Goal: Check status: Check status

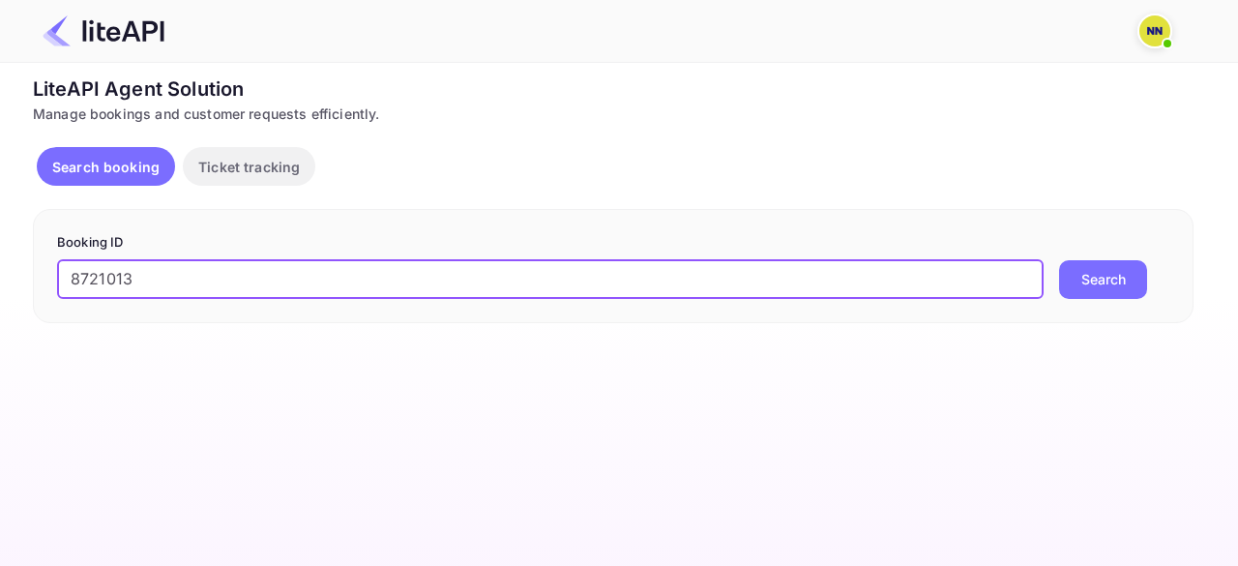
type input "8721013"
click at [1102, 285] on button "Search" at bounding box center [1103, 279] width 88 height 39
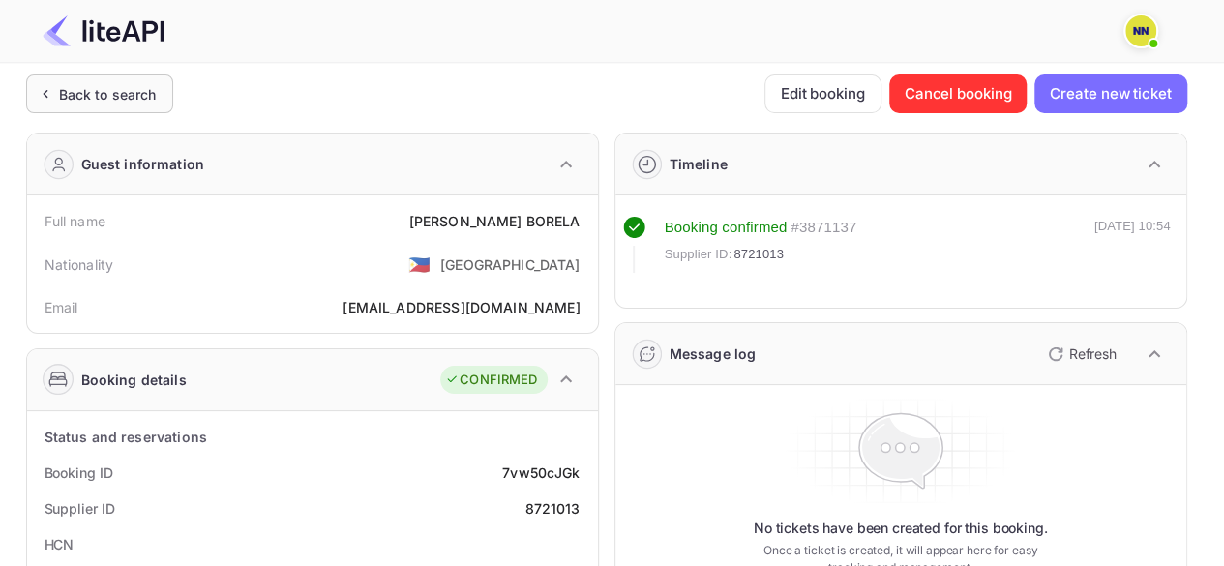
click at [64, 98] on div "Back to search" at bounding box center [108, 94] width 98 height 20
